Goal: Information Seeking & Learning: Learn about a topic

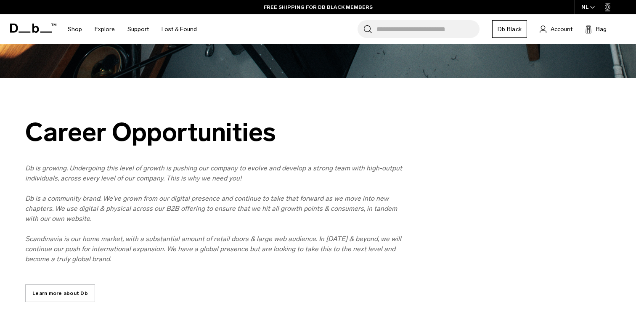
scroll to position [353, 0]
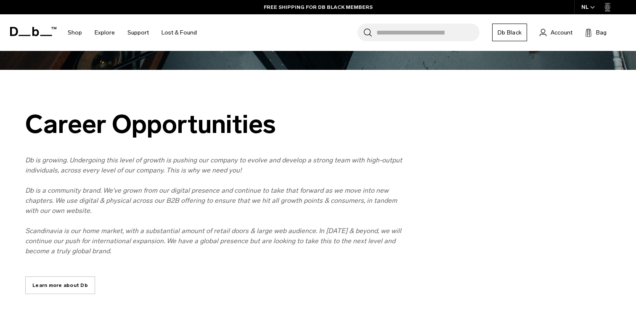
click at [75, 279] on link "Learn more about Db" at bounding box center [60, 285] width 70 height 18
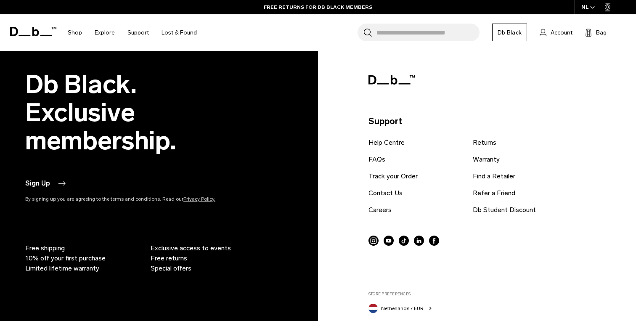
scroll to position [1124, 0]
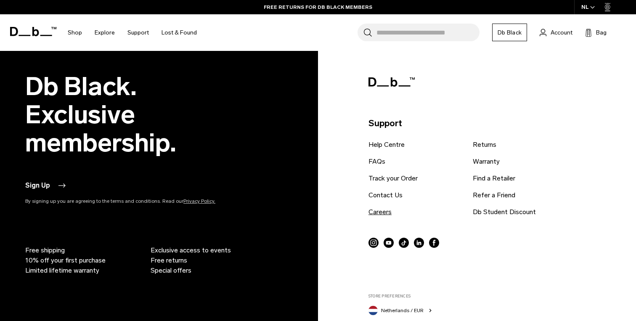
click at [379, 207] on link "Careers" at bounding box center [379, 212] width 23 height 10
